Goal: Transaction & Acquisition: Purchase product/service

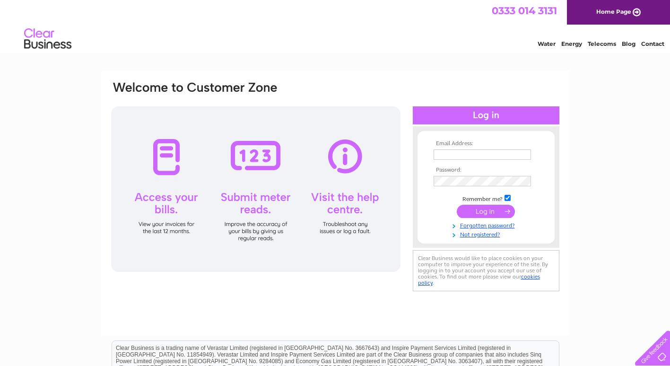
type input "accounts@bootleggerbars.com"
click at [474, 213] on input "submit" at bounding box center [486, 211] width 58 height 13
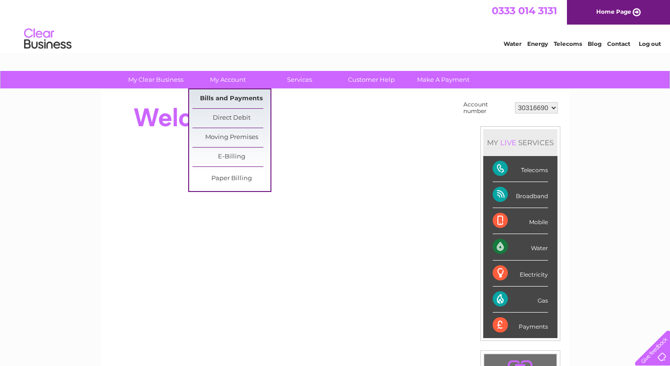
click at [226, 95] on link "Bills and Payments" at bounding box center [231, 98] width 78 height 19
click at [225, 100] on link "Bills and Payments" at bounding box center [231, 98] width 78 height 19
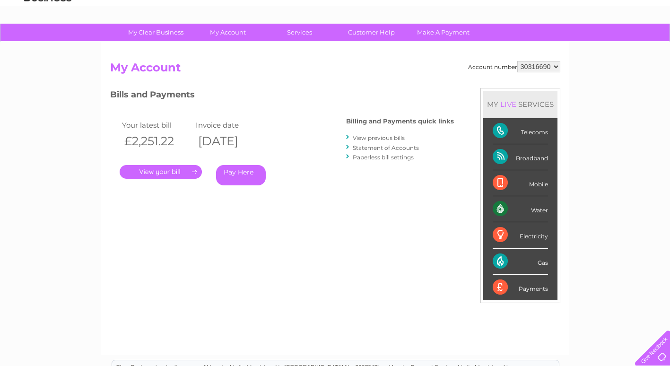
click at [166, 172] on link "." at bounding box center [161, 172] width 82 height 14
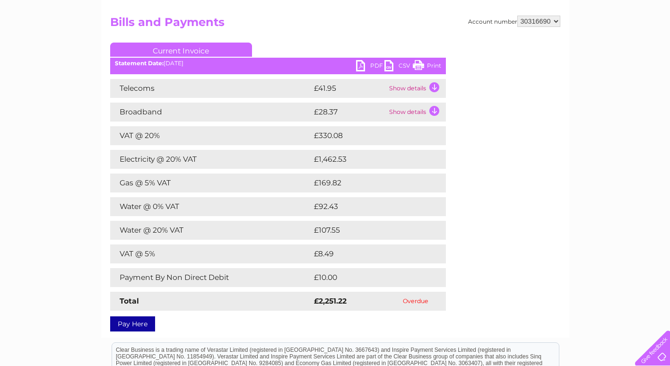
scroll to position [47, 0]
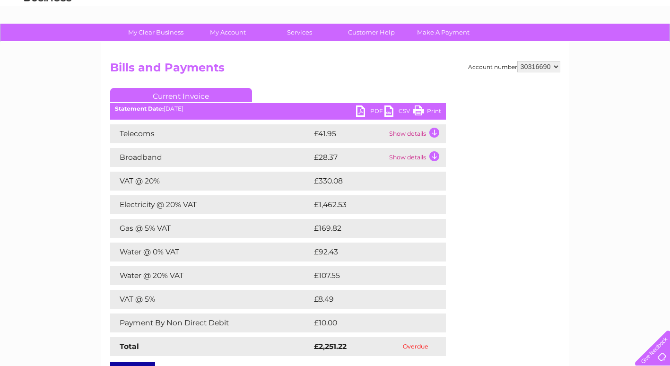
click at [397, 111] on link "CSV" at bounding box center [398, 112] width 28 height 14
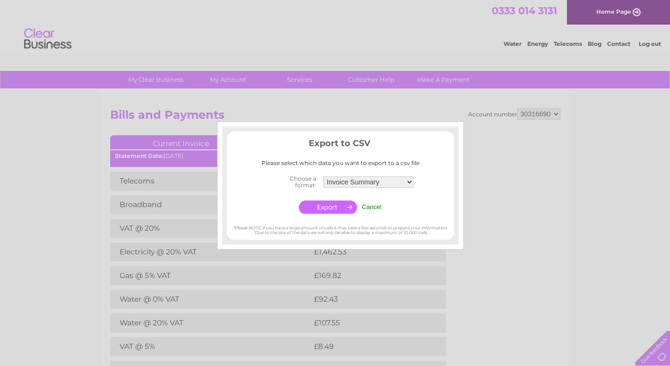
click at [494, 118] on div at bounding box center [335, 183] width 670 height 366
click at [375, 209] on input "Cancel" at bounding box center [372, 206] width 20 height 7
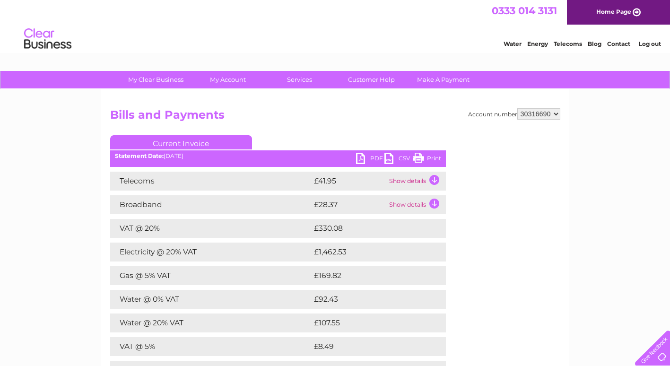
click at [363, 163] on link "PDF" at bounding box center [370, 160] width 28 height 14
click at [341, 107] on div "Account number 30316690 Bills and Payments Current Invoice PDF CSV Print" at bounding box center [335, 259] width 468 height 341
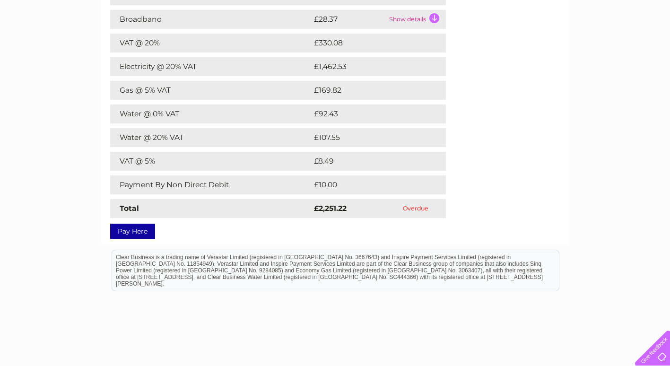
scroll to position [233, 0]
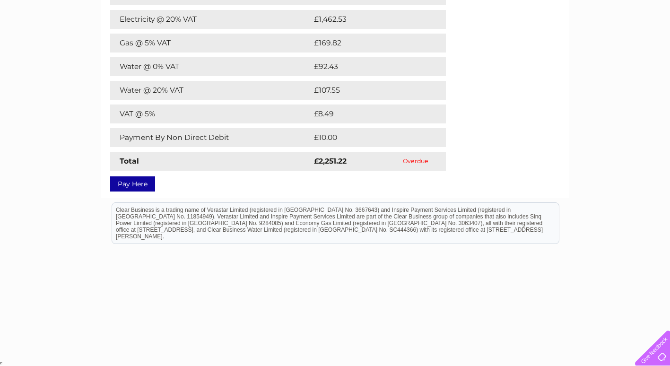
click at [139, 184] on link "Pay Here" at bounding box center [132, 183] width 45 height 15
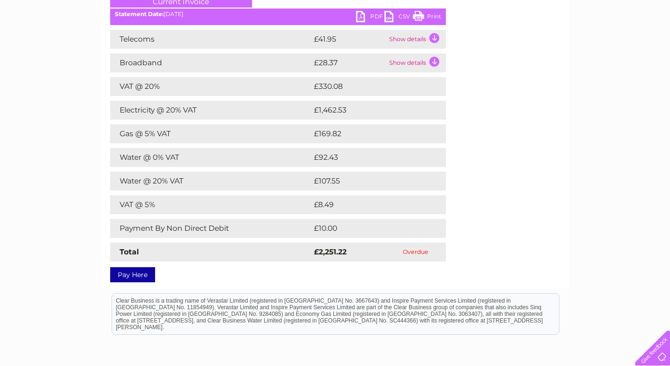
scroll to position [95, 0]
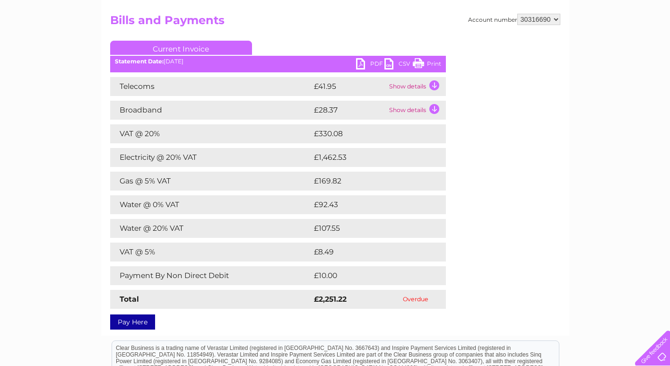
click at [134, 319] on link "Pay Here" at bounding box center [132, 321] width 45 height 15
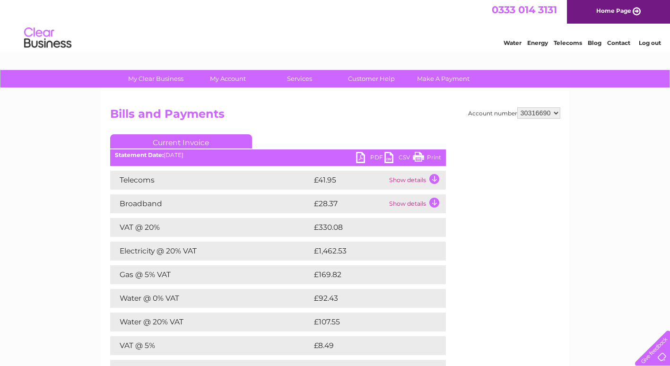
scroll to position [0, 0]
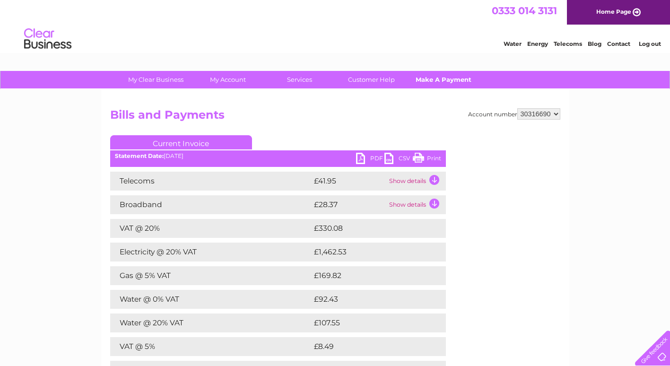
click at [448, 82] on link "Make A Payment" at bounding box center [443, 79] width 78 height 17
click at [429, 78] on link "Make A Payment" at bounding box center [443, 79] width 78 height 17
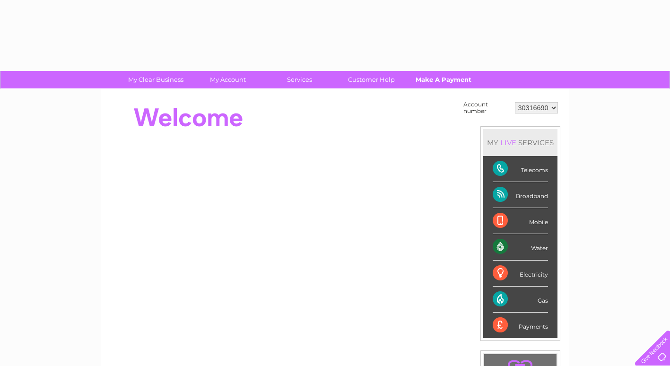
click at [441, 77] on link "Make A Payment" at bounding box center [443, 79] width 78 height 17
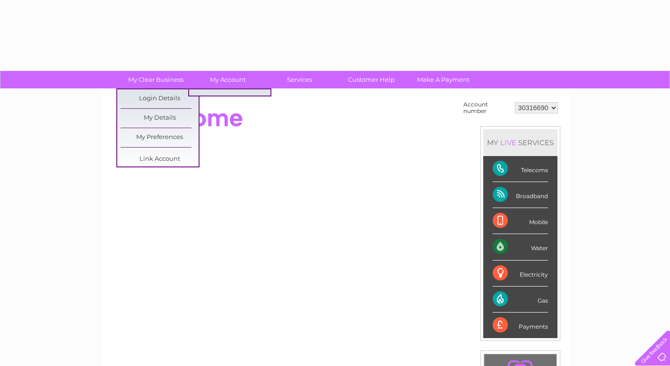
click at [206, 93] on link "Bills and Payments" at bounding box center [231, 98] width 78 height 19
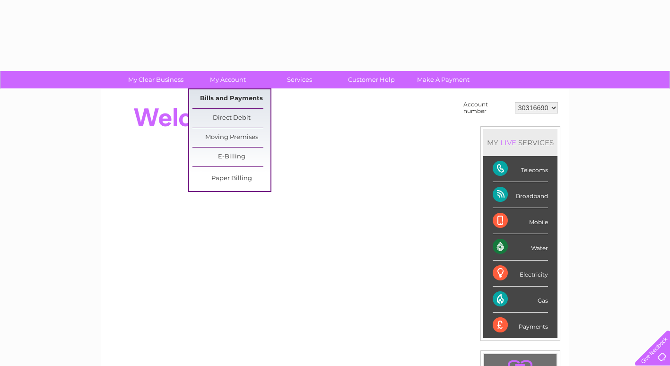
click at [230, 94] on link "Bills and Payments" at bounding box center [231, 98] width 78 height 19
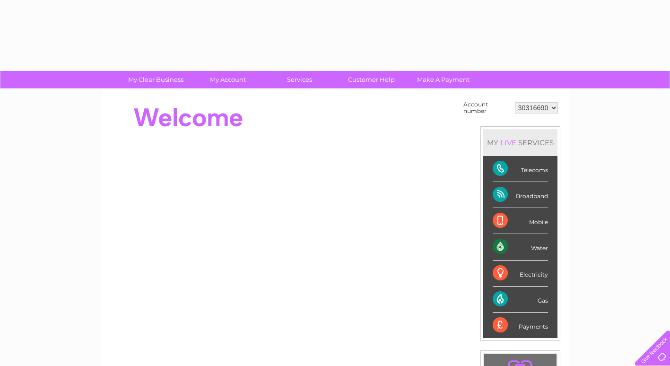
click at [527, 327] on div "Payments" at bounding box center [520, 326] width 55 height 26
click at [545, 103] on select "30316690" at bounding box center [536, 107] width 43 height 11
click at [547, 105] on select "30316690" at bounding box center [536, 107] width 43 height 11
